Goal: Find specific page/section: Find specific page/section

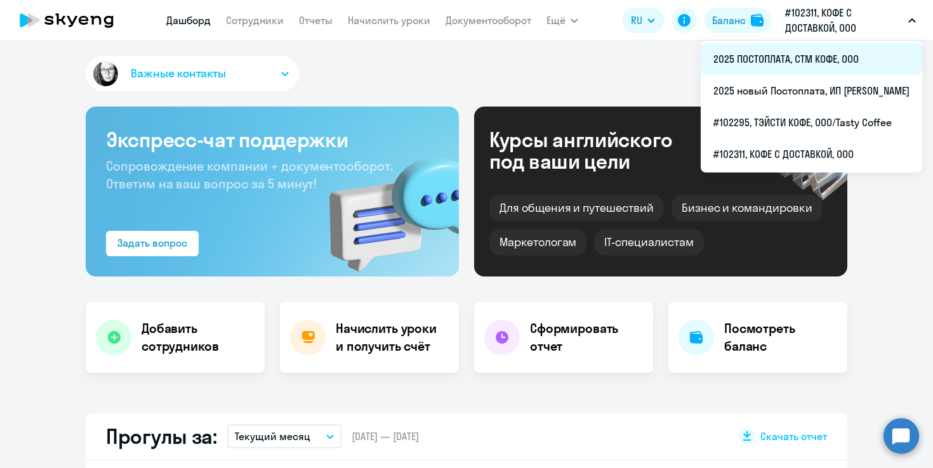
click at [731, 58] on li "2025 ПОСТОПЛАТА, СТМ КОФЕ, ООО" at bounding box center [811, 59] width 221 height 32
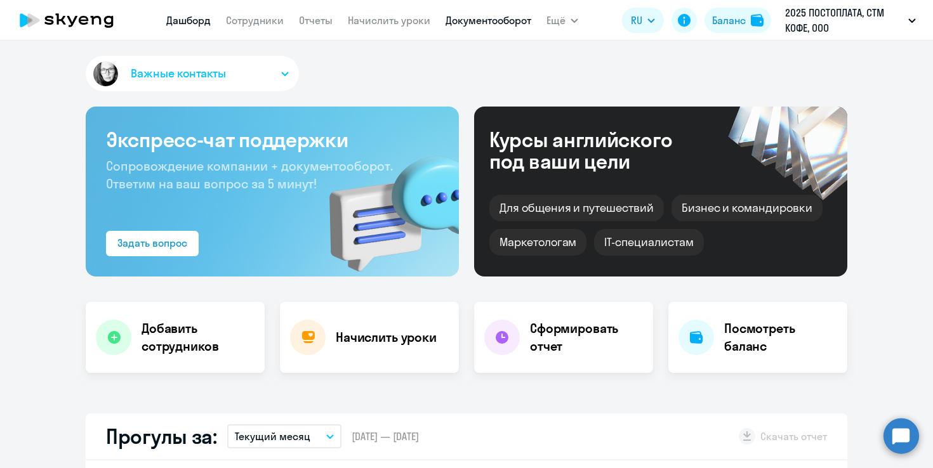
click at [485, 15] on link "Документооборот" at bounding box center [488, 20] width 86 height 13
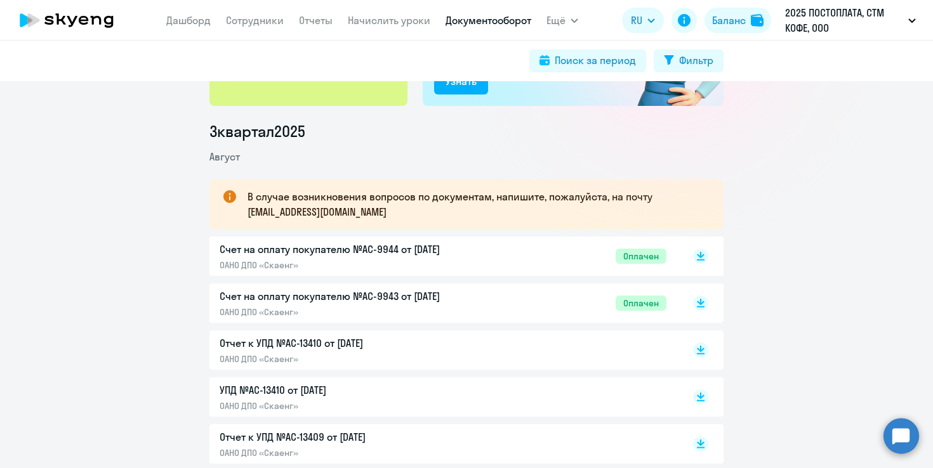
scroll to position [135, 0]
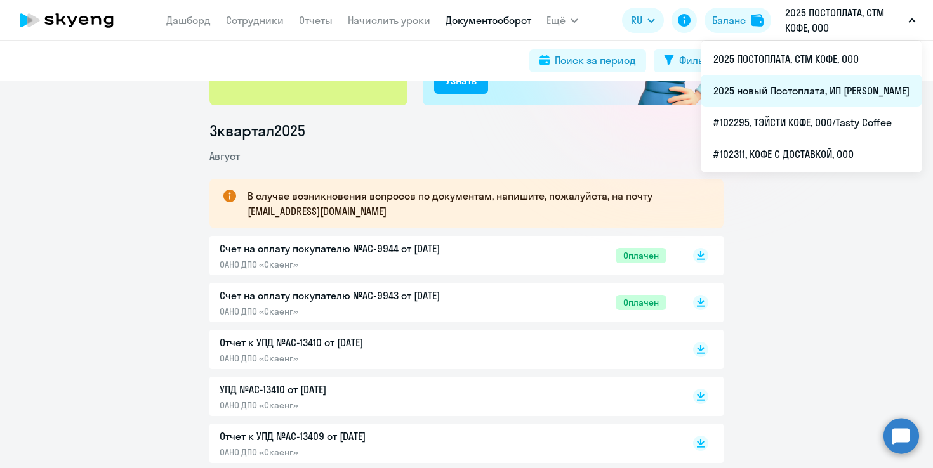
click at [723, 88] on li "2025 новый Постоплата, ИП [PERSON_NAME]" at bounding box center [811, 91] width 221 height 32
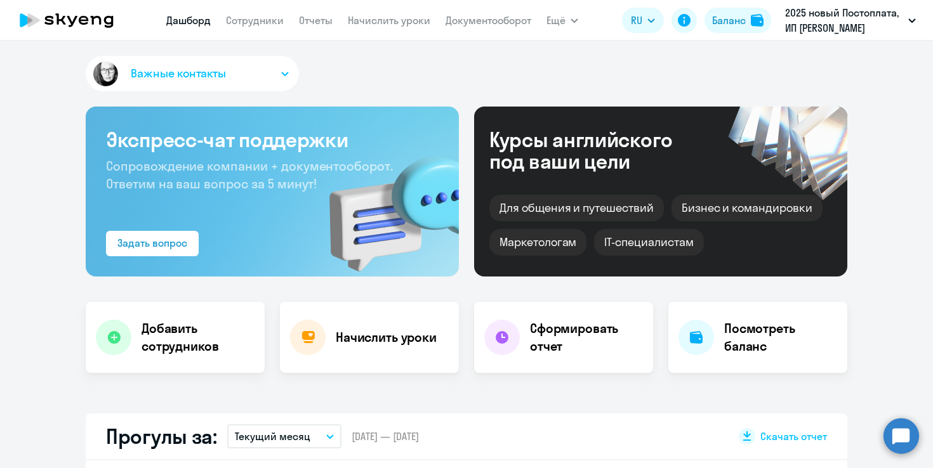
select select "30"
click at [491, 18] on link "Документооборот" at bounding box center [488, 20] width 86 height 13
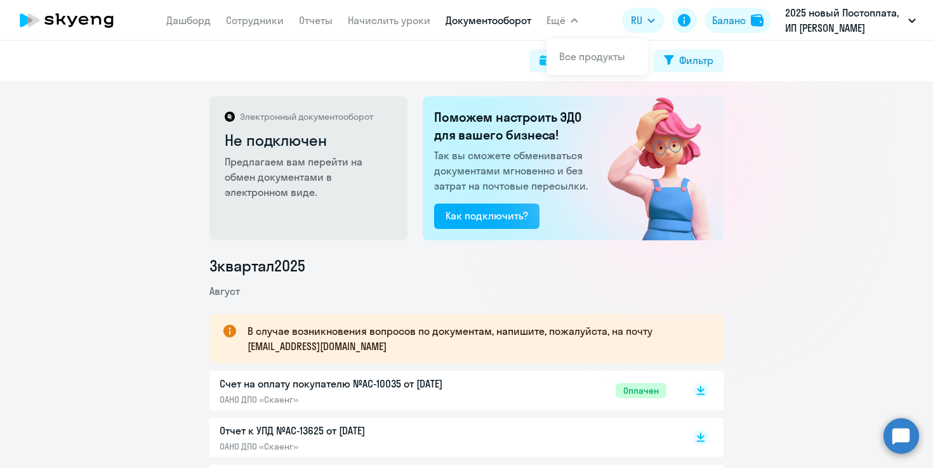
click at [904, 166] on div "Электронный документооборот Не подключен Предлагаем вам перейти на обмен докуме…" at bounding box center [466, 274] width 933 height 387
click at [685, 23] on icon at bounding box center [684, 20] width 13 height 13
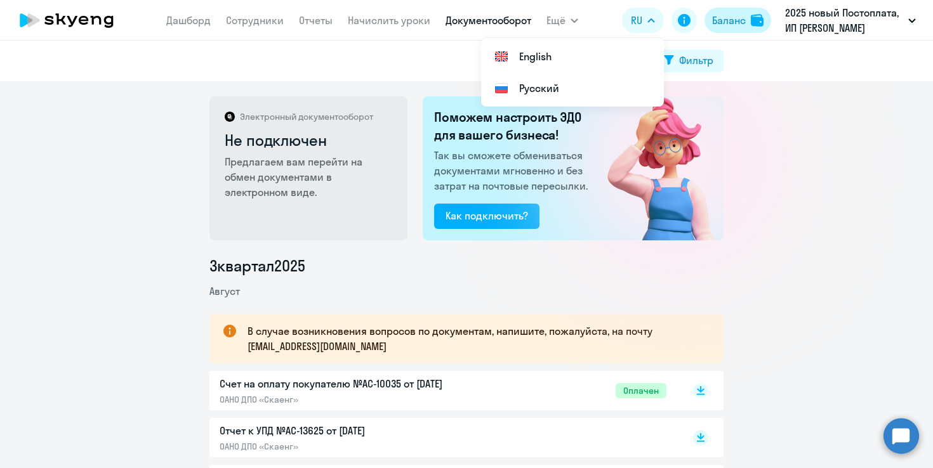
click at [723, 27] on div "Баланс" at bounding box center [729, 20] width 34 height 15
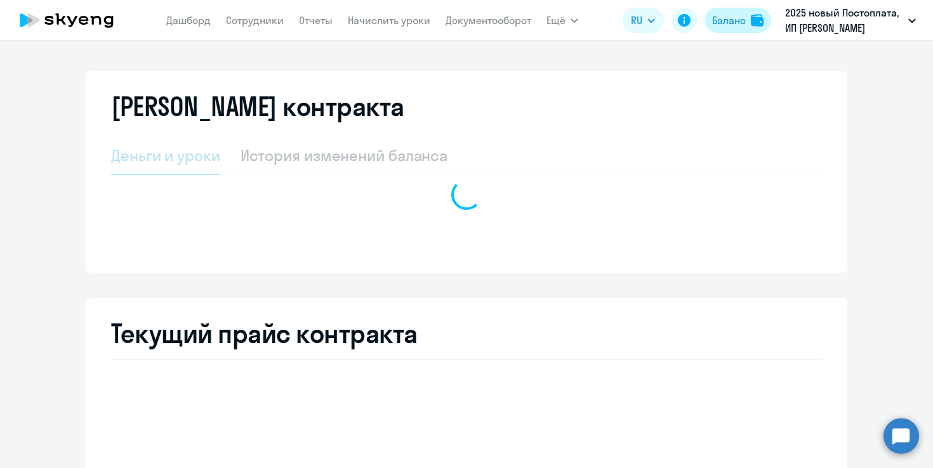
select select "english_adult_not_native_speaker"
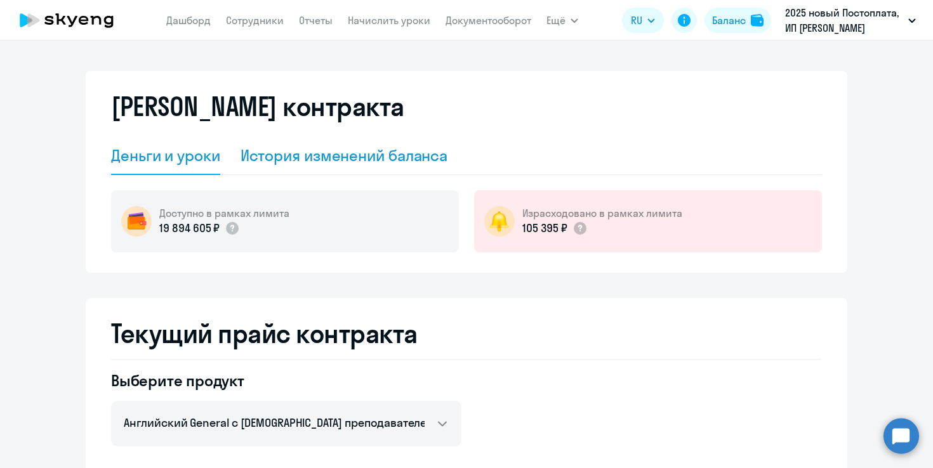
click at [337, 162] on div "История изменений баланса" at bounding box center [344, 155] width 208 height 20
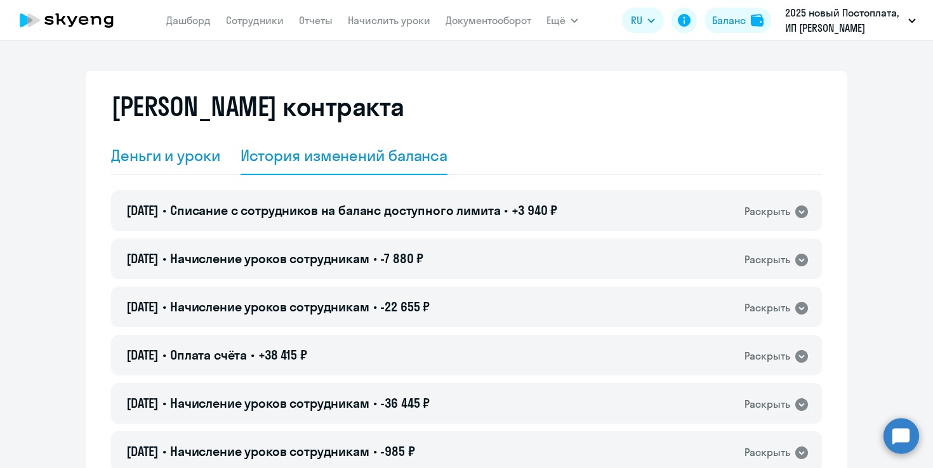
click at [142, 156] on div "Деньги и уроки" at bounding box center [165, 155] width 109 height 20
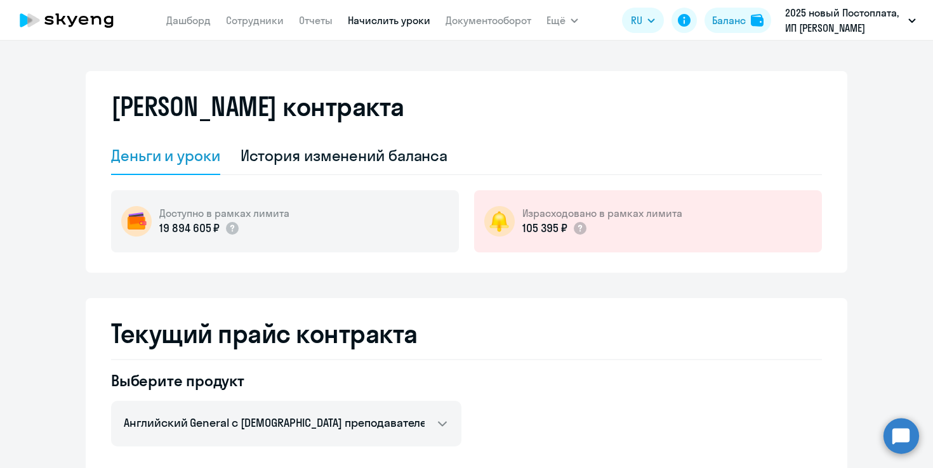
click at [402, 21] on link "Начислить уроки" at bounding box center [389, 20] width 82 height 13
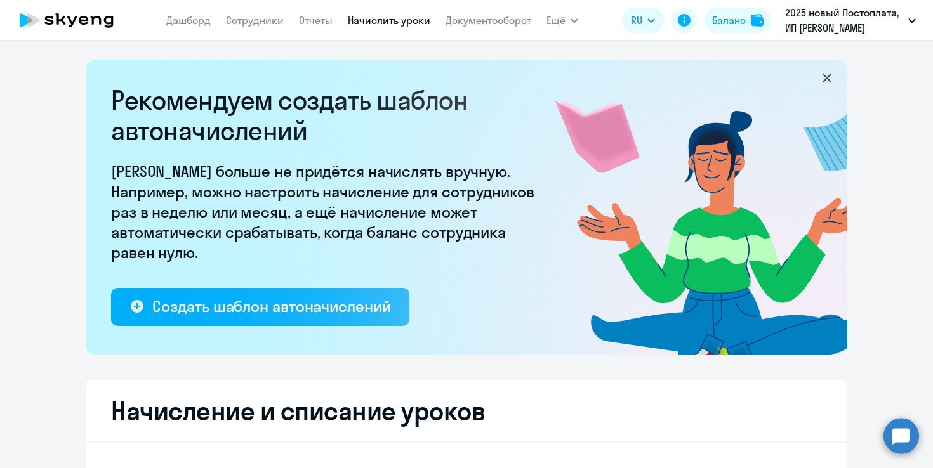
select select "10"
click at [467, 30] on nav "[PERSON_NAME] Отчеты Начислить уроки Документооборот" at bounding box center [348, 20] width 365 height 25
click at [466, 25] on link "Документооборот" at bounding box center [488, 20] width 86 height 13
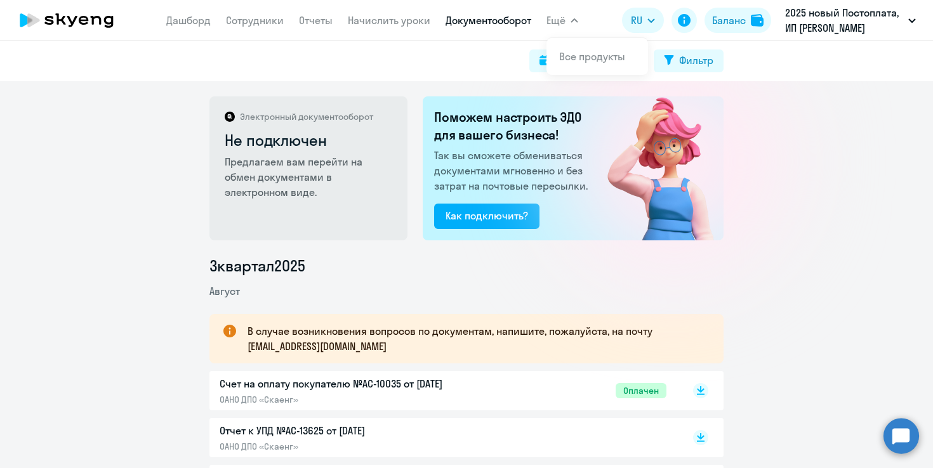
click at [428, 291] on li "Август" at bounding box center [466, 291] width 514 height 15
click at [580, 60] on div "Поиск за период" at bounding box center [595, 60] width 81 height 15
select select "all"
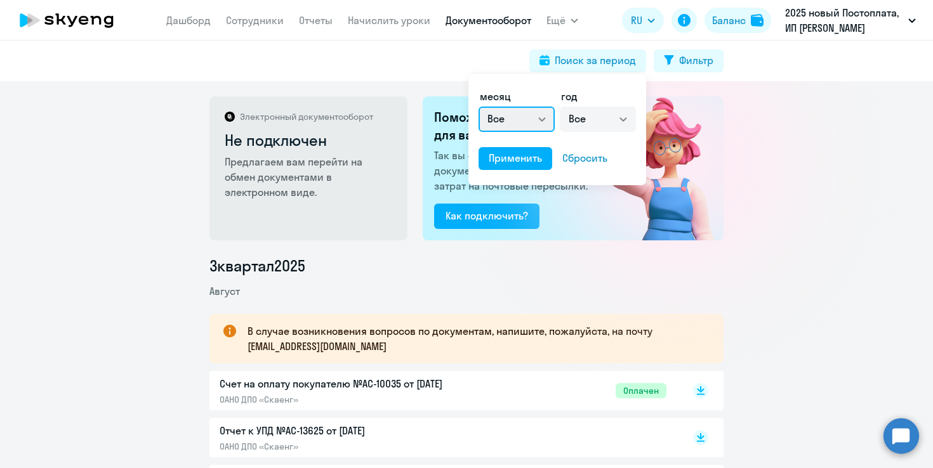
click at [542, 122] on select "Все январь февраль март апрель май июнь июль август сентябрь октябрь ноябрь дек…" at bounding box center [516, 119] width 76 height 25
select select "8"
click at [598, 117] on select "Все 2025 2024 2023 2022 2021 2020 2019 2018 2017 2016" at bounding box center [598, 119] width 76 height 25
select select "2025"
click at [499, 164] on div "Применить" at bounding box center [515, 157] width 53 height 15
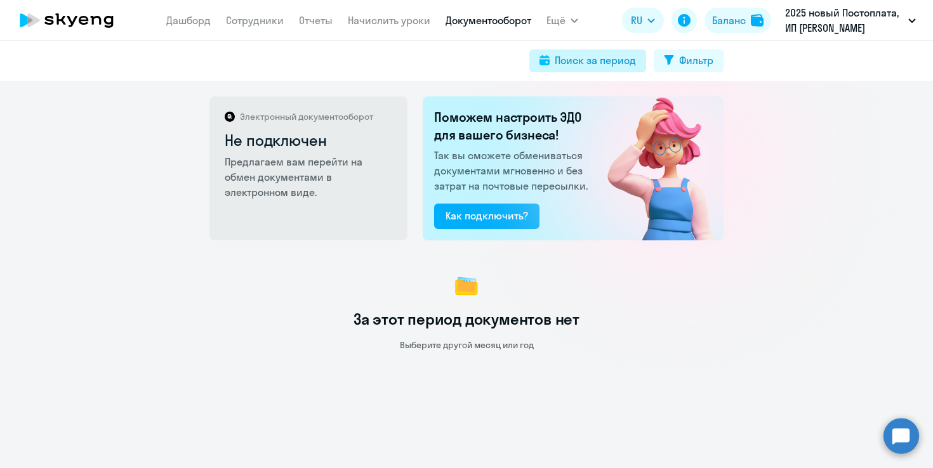
click at [586, 61] on div "Поиск за период" at bounding box center [595, 60] width 81 height 15
select select "8"
select select "2025"
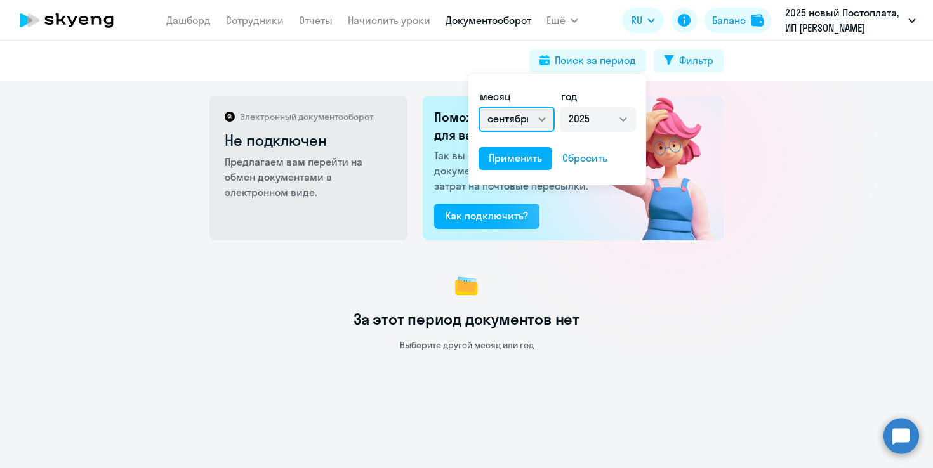
click at [529, 124] on select "Все январь февраль март апрель май июнь июль август сентябрь октябрь ноябрь дек…" at bounding box center [516, 119] width 76 height 25
select select "7"
click at [523, 156] on div "Применить" at bounding box center [515, 157] width 53 height 15
